Goal: Consume media (video, audio): Consume media (video, audio)

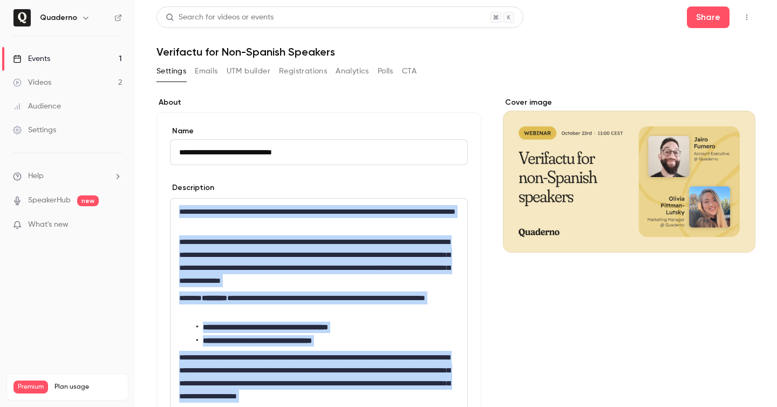
click at [52, 51] on link "Events 1" at bounding box center [67, 59] width 135 height 24
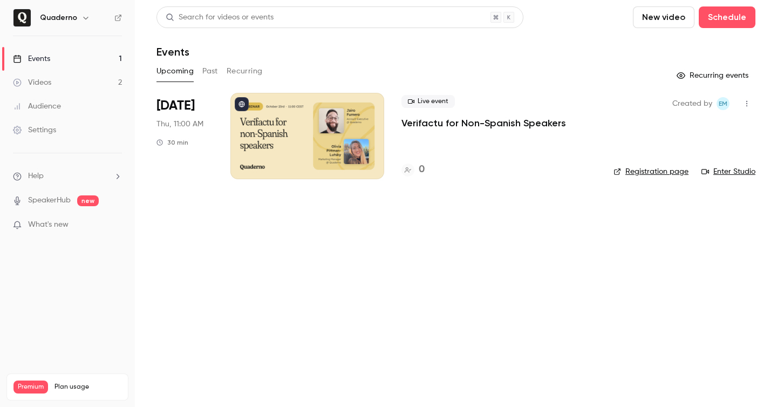
click at [425, 172] on h4 "0" at bounding box center [422, 169] width 6 height 15
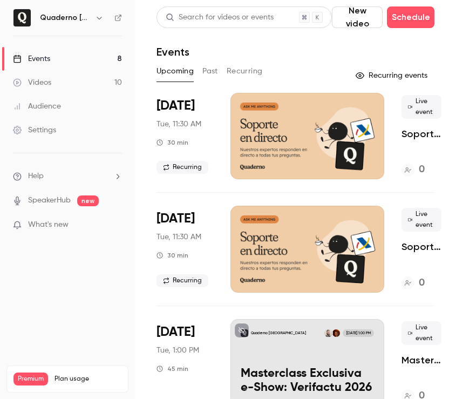
click at [211, 74] on button "Past" at bounding box center [210, 71] width 16 height 17
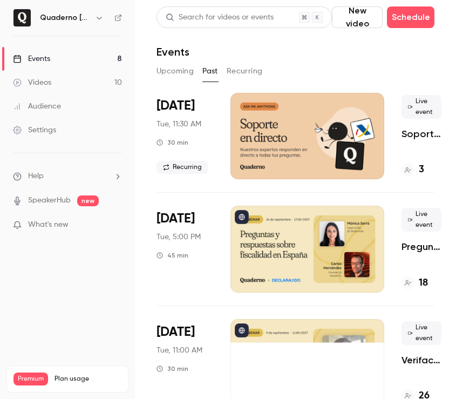
scroll to position [26, 0]
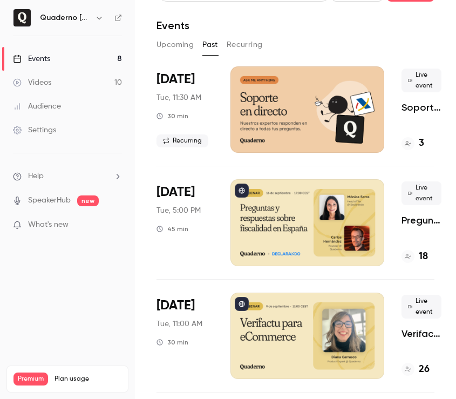
click at [400, 241] on li "[DATE] Tue, 5:00 PM 45 min Live event Preguntas y respuestas sobre fiscalidad e…" at bounding box center [295, 222] width 278 height 113
click at [358, 235] on div at bounding box center [307, 222] width 154 height 86
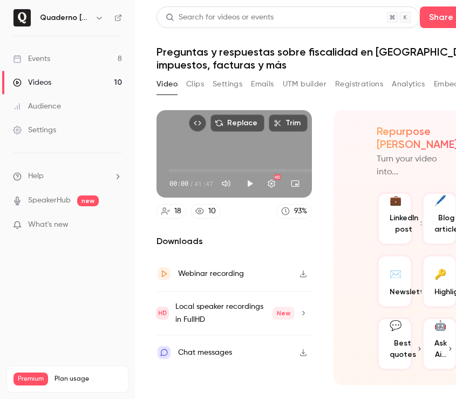
click at [194, 83] on button "Clips" at bounding box center [195, 84] width 18 height 17
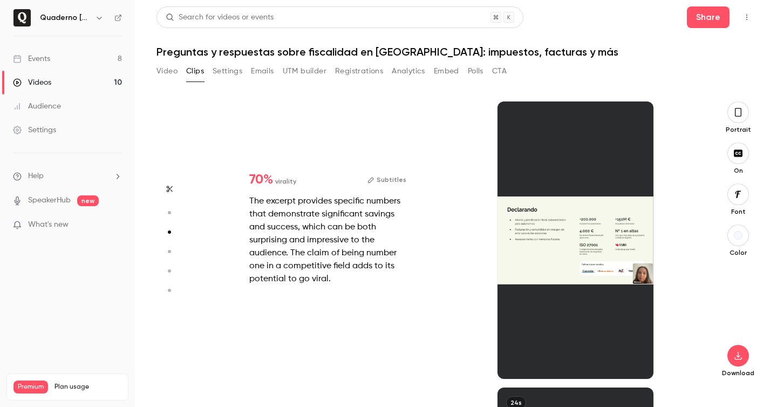
scroll to position [572, 0]
click at [161, 68] on button "Video" at bounding box center [166, 71] width 21 height 17
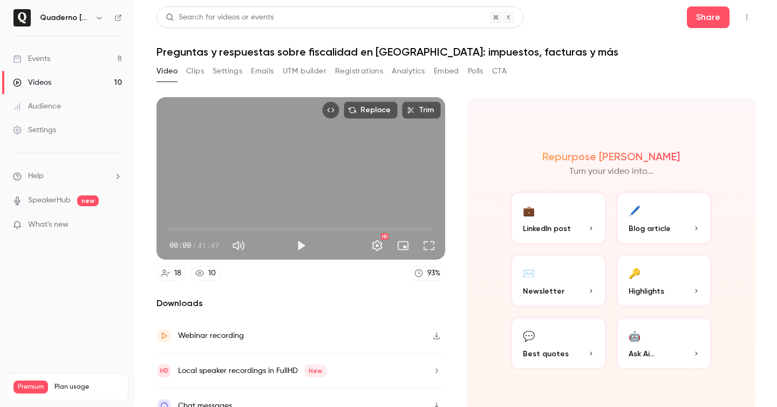
click at [192, 72] on button "Clips" at bounding box center [195, 71] width 18 height 17
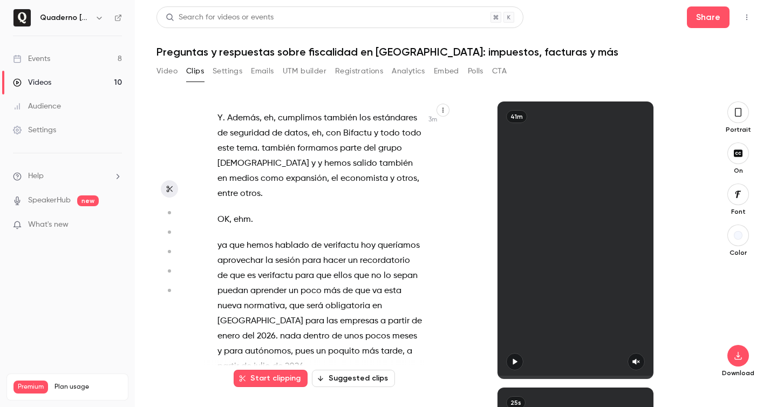
scroll to position [1349, 0]
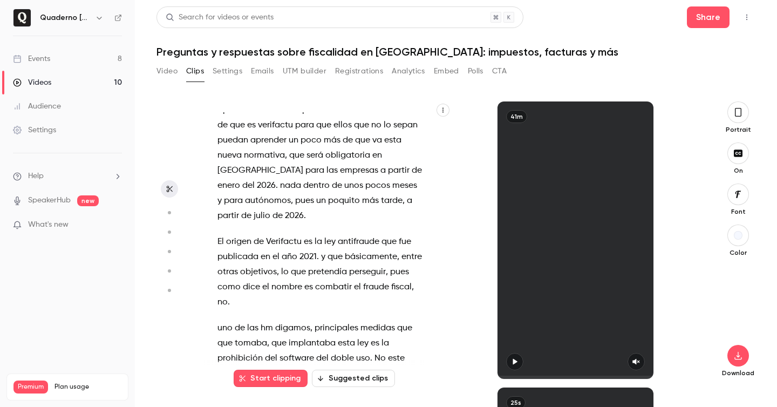
click at [275, 381] on button "Start clipping" at bounding box center [271, 378] width 74 height 17
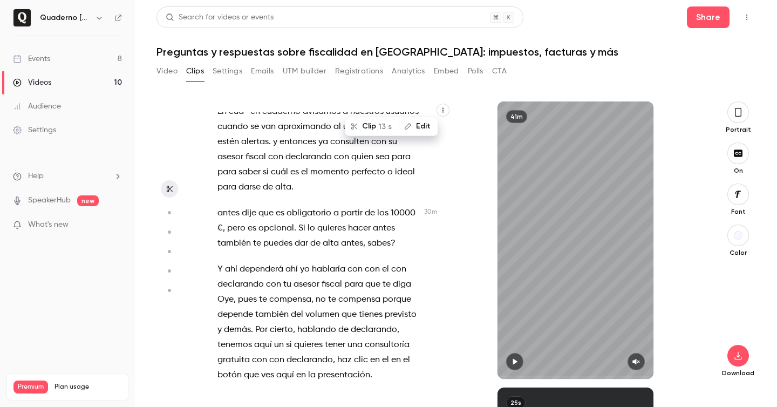
scroll to position [11480, 0]
click at [216, 214] on div "Hola a todos . Bienvenidos a esta sesión de preguntas y respuestas sobre fiscal…" at bounding box center [325, 245] width 242 height 267
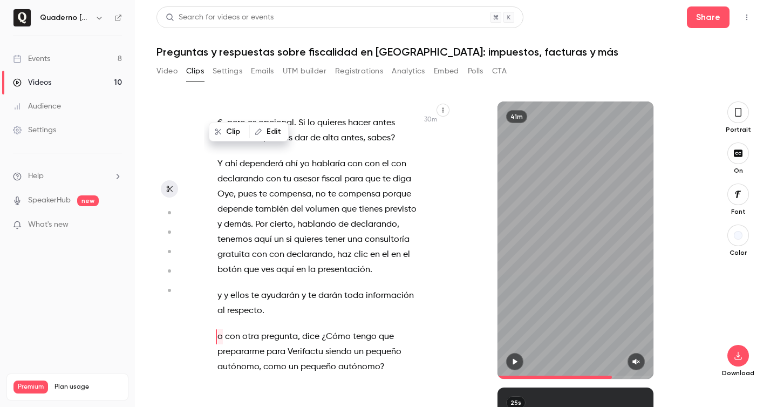
scroll to position [11584, 0]
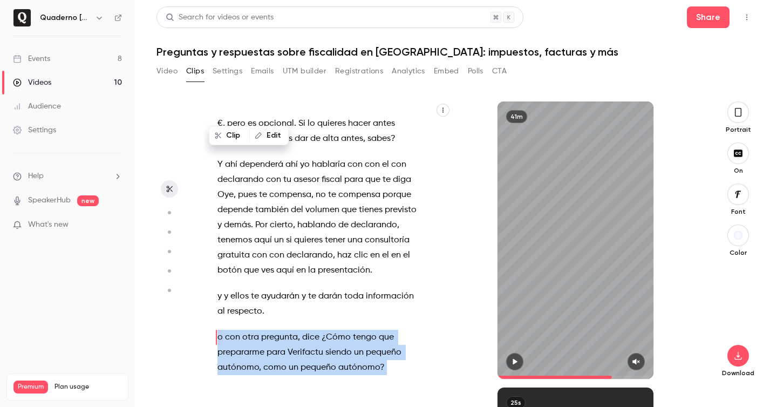
click at [234, 323] on button "Clip 32 s" at bounding box center [236, 323] width 53 height 17
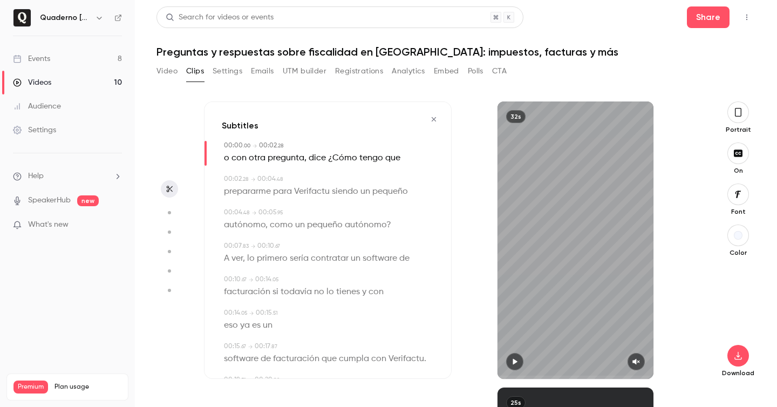
type input "*"
click at [455, 241] on button "button" at bounding box center [738, 235] width 22 height 22
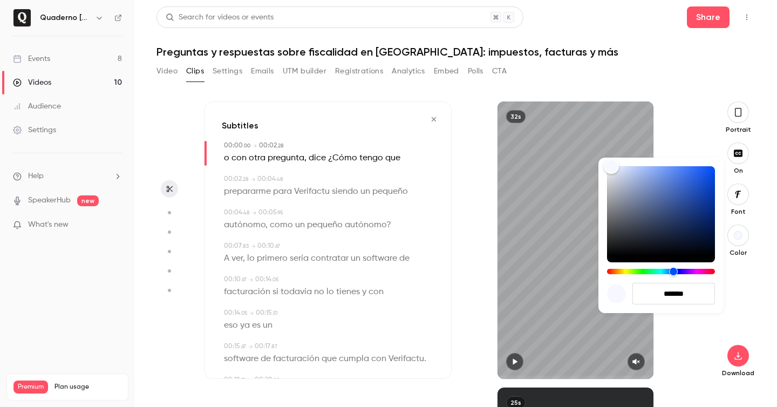
click at [455, 241] on div at bounding box center [388, 203] width 777 height 407
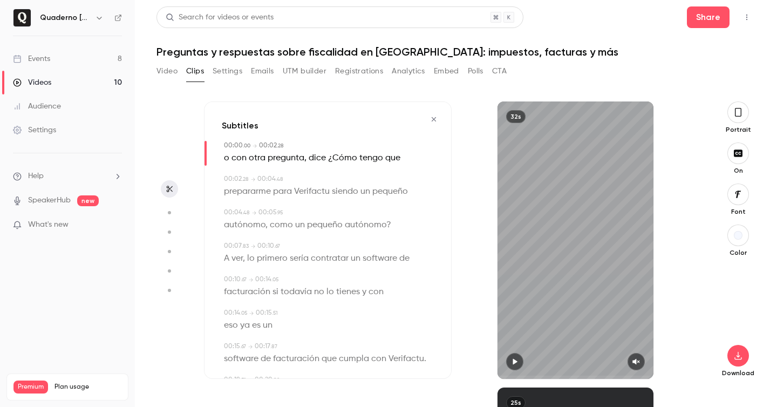
click at [455, 198] on icon "button" at bounding box center [738, 194] width 12 height 9
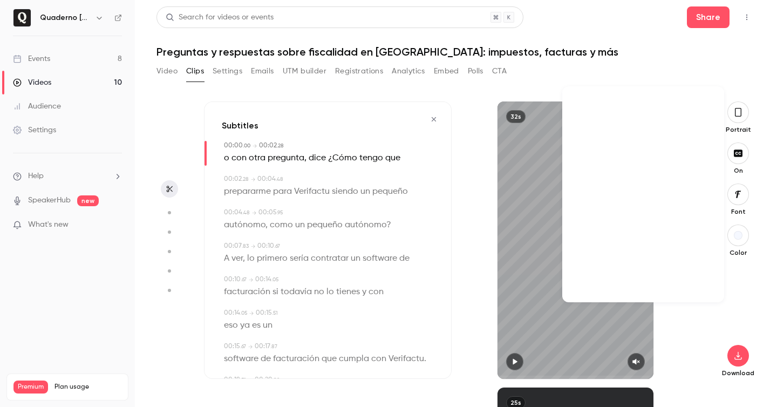
scroll to position [25152, 0]
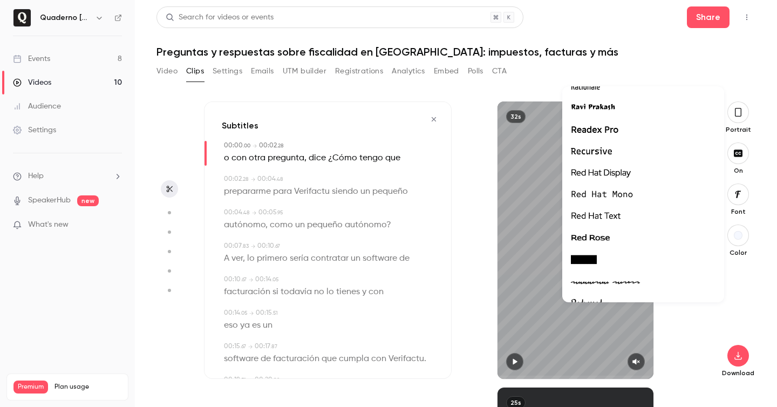
click at [455, 129] on div at bounding box center [643, 130] width 145 height 14
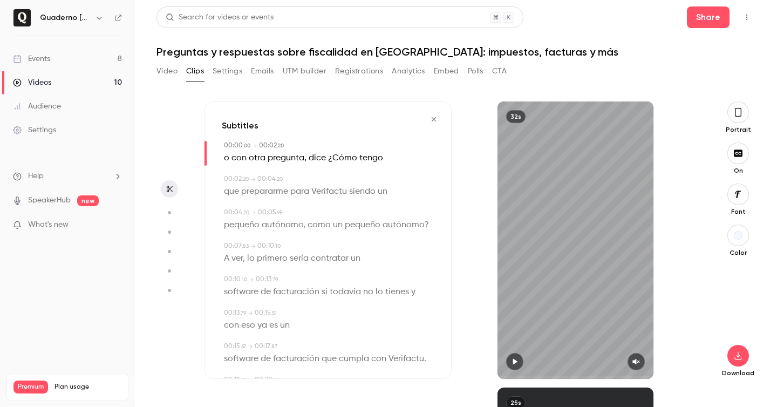
click at [455, 237] on div "button" at bounding box center [738, 235] width 9 height 9
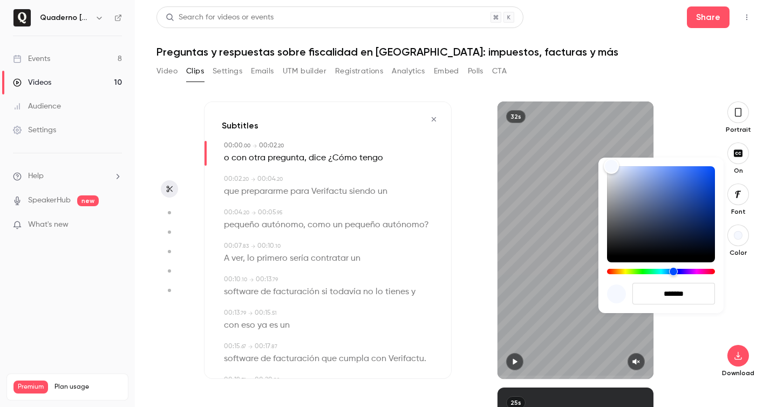
drag, startPoint x: 665, startPoint y: 294, endPoint x: 709, endPoint y: 294, distance: 44.2
click at [455, 294] on input "*******" at bounding box center [673, 294] width 83 height 22
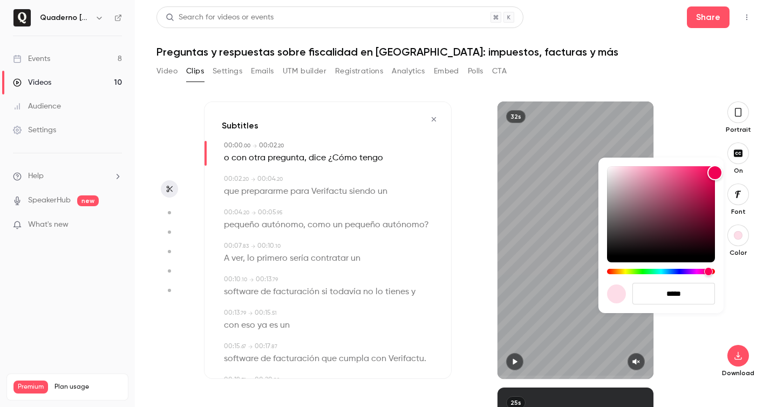
click at [455, 290] on input "*****" at bounding box center [673, 294] width 83 height 22
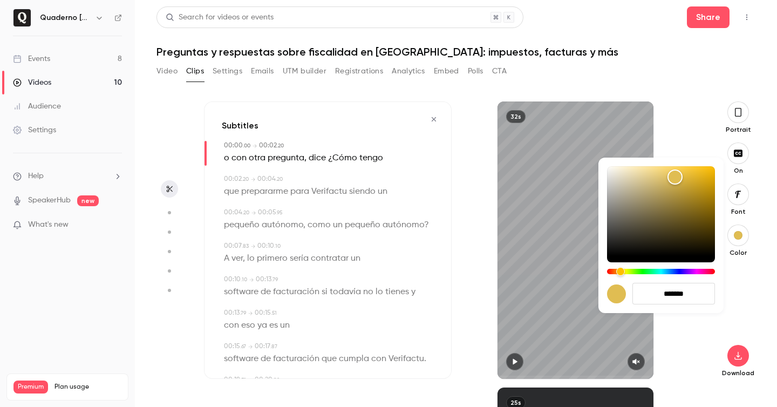
type input "*******"
click at [455, 325] on div at bounding box center [388, 203] width 777 height 407
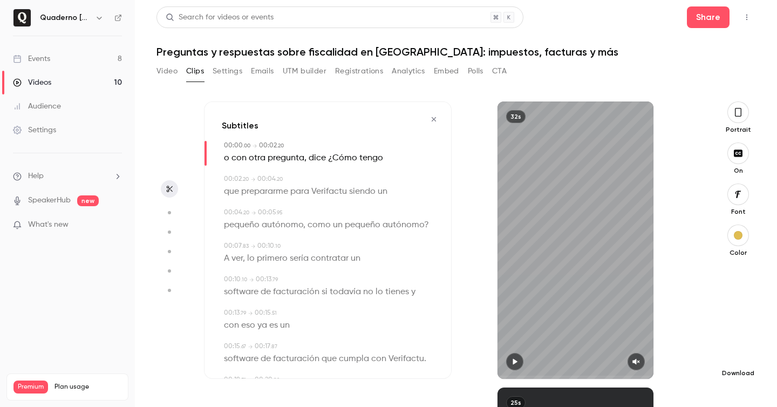
click at [455, 364] on button "button" at bounding box center [738, 356] width 22 height 22
click at [455, 117] on button "button" at bounding box center [738, 112] width 22 height 22
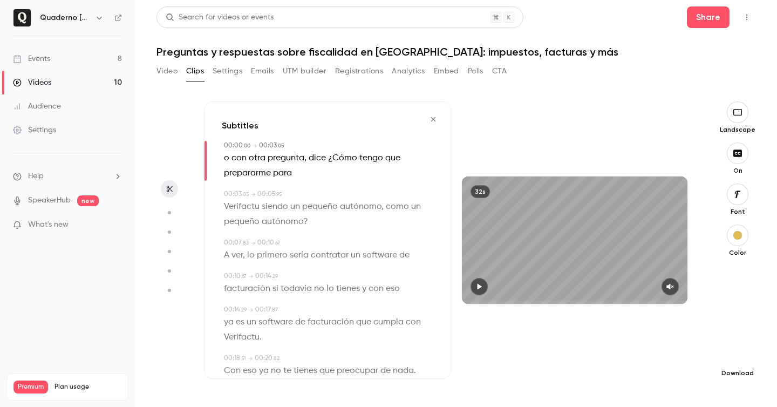
click at [455, 352] on icon "button" at bounding box center [737, 355] width 13 height 9
click at [455, 349] on span "High quality requires longer processing" at bounding box center [656, 345] width 123 height 11
click at [70, 63] on link "Events 8" at bounding box center [67, 59] width 135 height 24
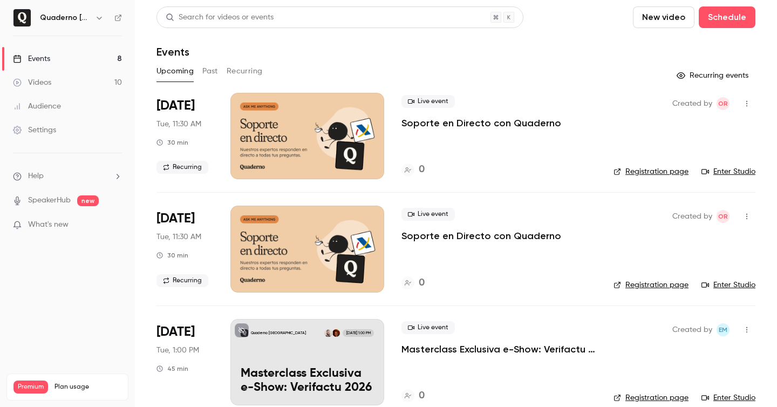
click at [99, 19] on icon "button" at bounding box center [99, 18] width 5 height 3
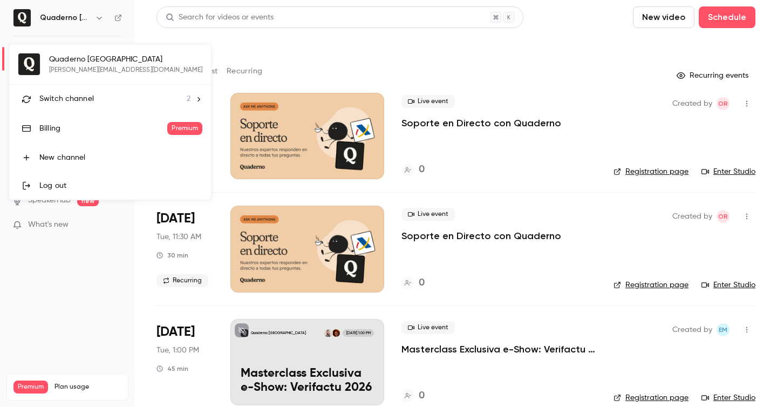
click at [90, 101] on span "Switch channel" at bounding box center [66, 98] width 54 height 11
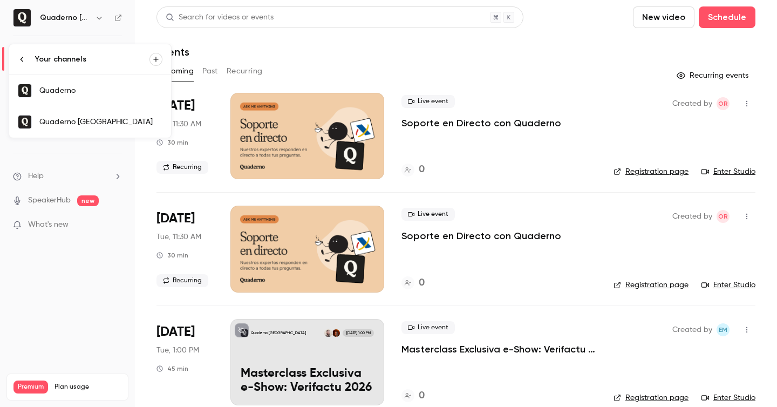
click at [93, 91] on div "Quaderno" at bounding box center [100, 90] width 123 height 11
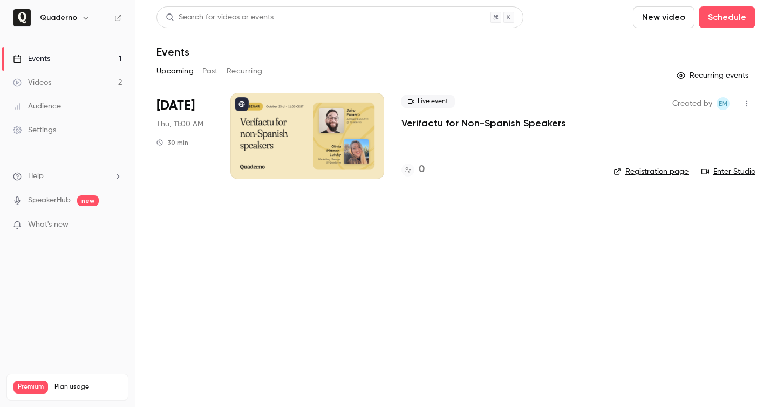
click at [424, 166] on h4 "0" at bounding box center [422, 169] width 6 height 15
